Goal: Find specific page/section: Find specific page/section

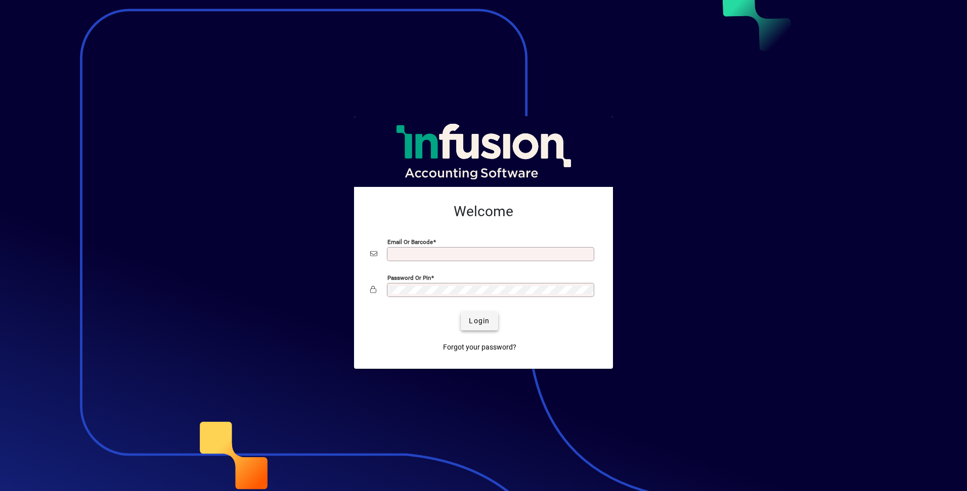
type input "**********"
click at [480, 328] on span "submit" at bounding box center [479, 321] width 37 height 24
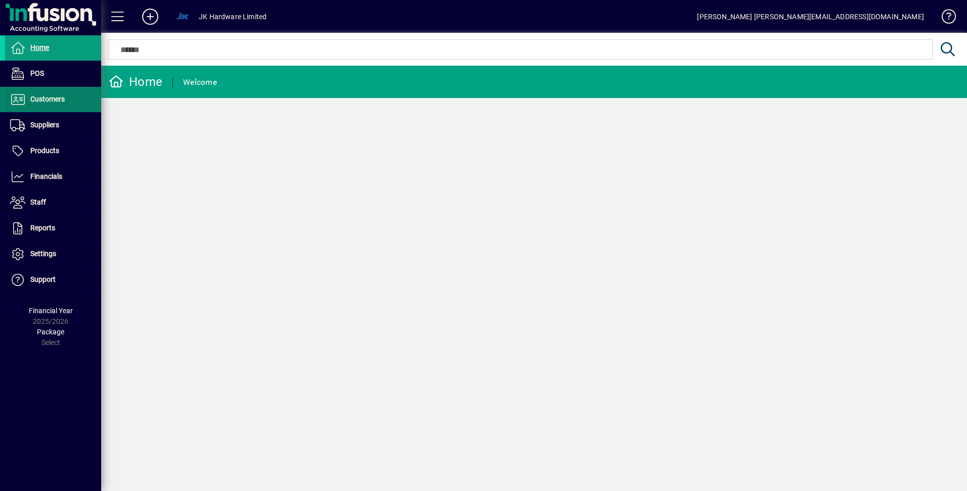
click at [47, 98] on span "Customers" at bounding box center [47, 99] width 34 height 8
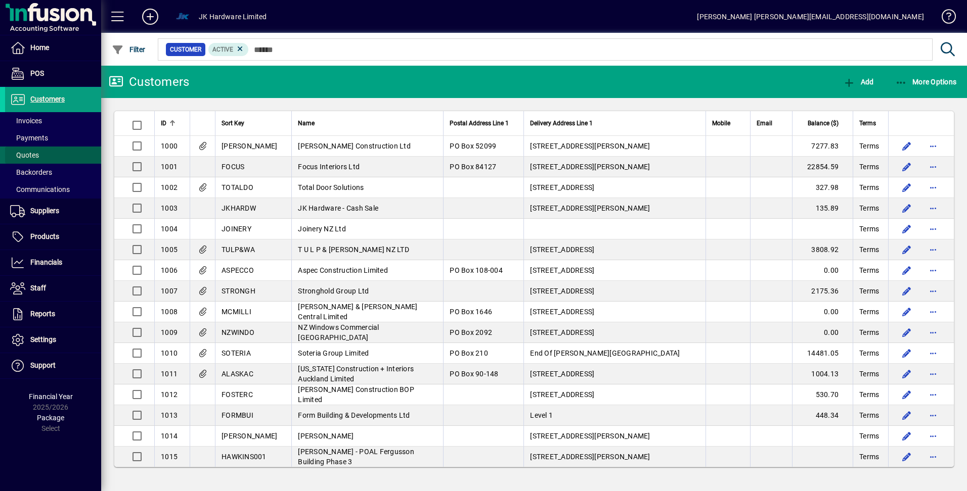
click at [34, 158] on span "Quotes" at bounding box center [24, 155] width 29 height 8
